Goal: Entertainment & Leisure: Consume media (video, audio)

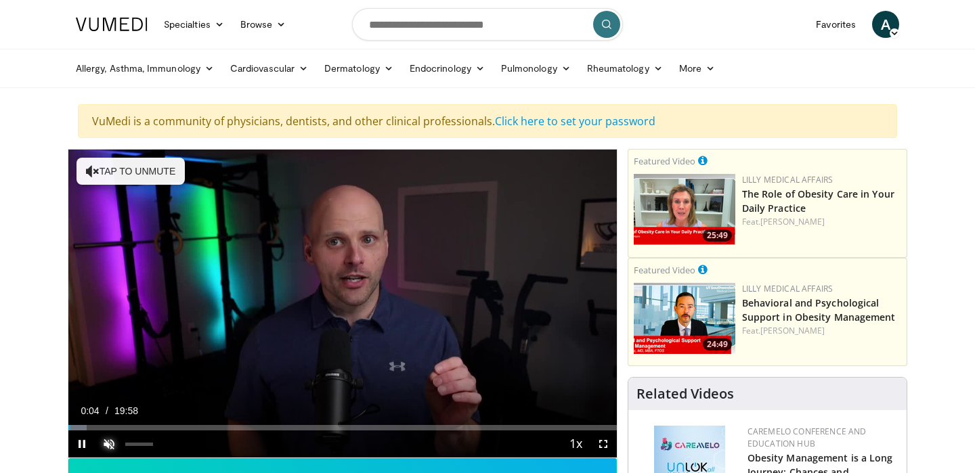
click at [110, 444] on span "Video Player" at bounding box center [108, 444] width 27 height 27
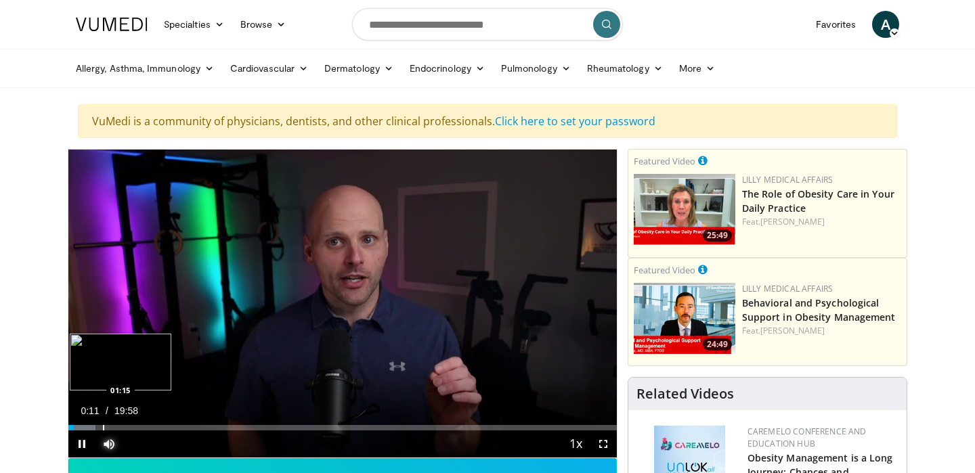
click at [103, 428] on div "Progress Bar" at bounding box center [103, 427] width 1 height 5
click at [113, 426] on div "Progress Bar" at bounding box center [113, 427] width 1 height 5
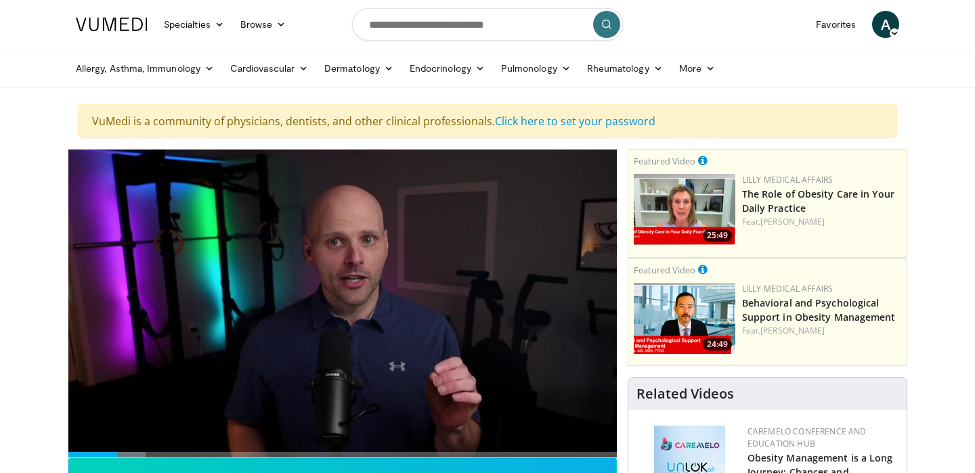
click at [125, 427] on div "10 seconds Tap to unmute" at bounding box center [342, 304] width 549 height 308
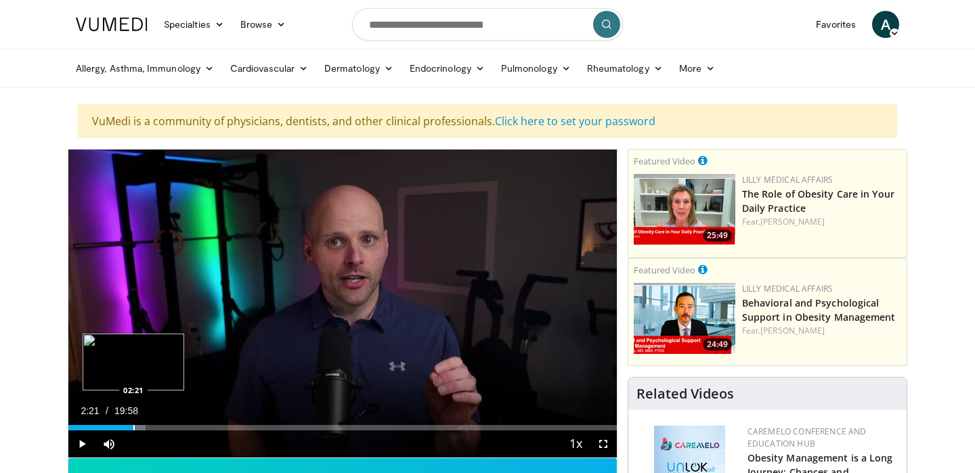
click at [133, 427] on div "Progress Bar" at bounding box center [133, 427] width 1 height 5
click at [144, 425] on div "Progress Bar" at bounding box center [144, 427] width 1 height 5
click at [156, 421] on div "Loaded : 19.04% 03:12 03:12" at bounding box center [342, 424] width 549 height 13
click at [165, 426] on div "Progress Bar" at bounding box center [165, 427] width 1 height 5
click at [169, 427] on div "Progress Bar" at bounding box center [169, 427] width 1 height 5
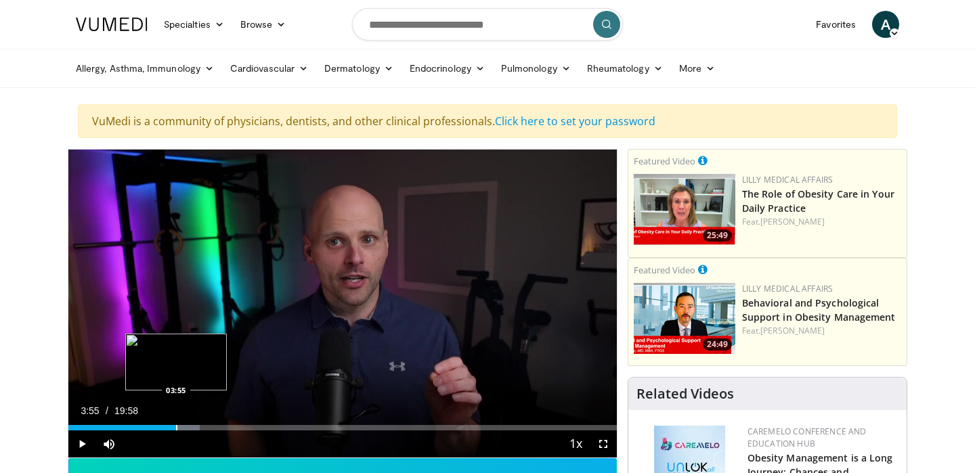
click at [176, 427] on div "Progress Bar" at bounding box center [176, 427] width 1 height 5
click at [184, 426] on div "Progress Bar" at bounding box center [184, 427] width 1 height 5
click at [194, 427] on div "Progress Bar" at bounding box center [194, 427] width 1 height 5
click at [203, 427] on div "Progress Bar" at bounding box center [203, 427] width 1 height 5
click at [217, 426] on div "Progress Bar" at bounding box center [217, 427] width 1 height 5
